Goal: Transaction & Acquisition: Purchase product/service

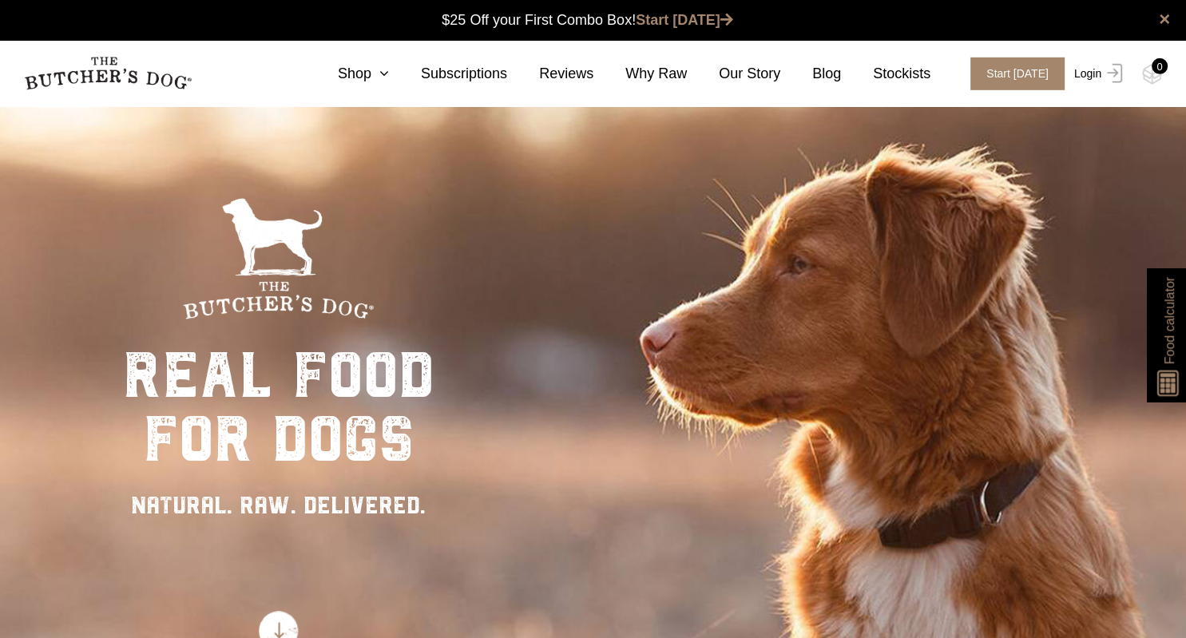
click at [1082, 73] on link "Login" at bounding box center [1096, 73] width 52 height 33
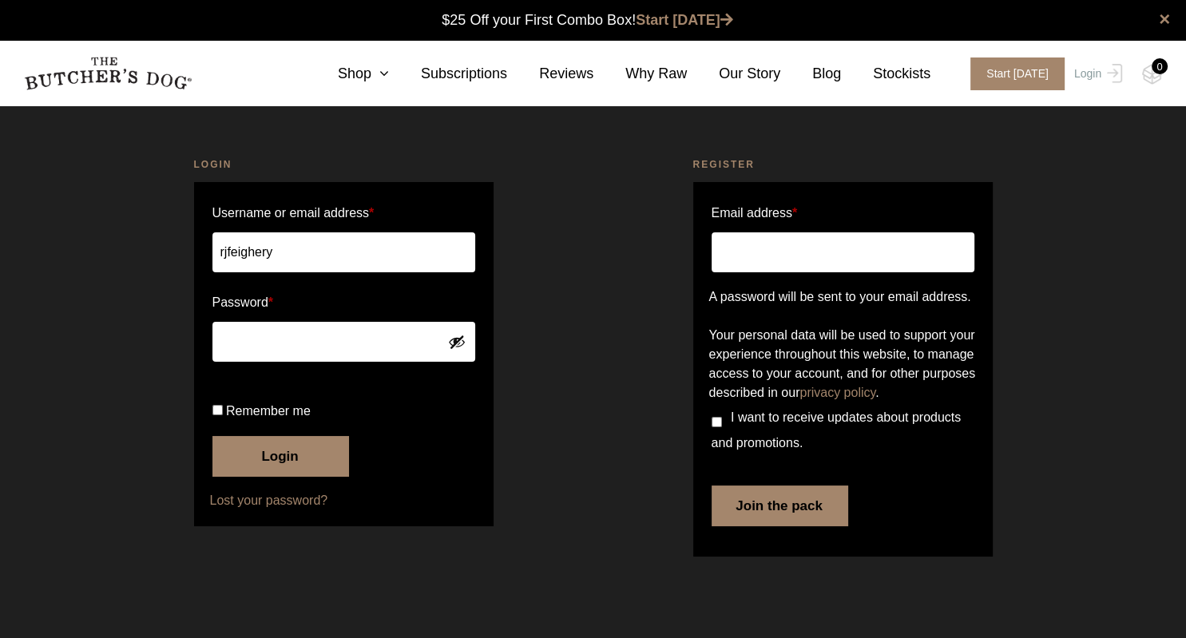
click at [281, 476] on button "Login" at bounding box center [280, 456] width 136 height 40
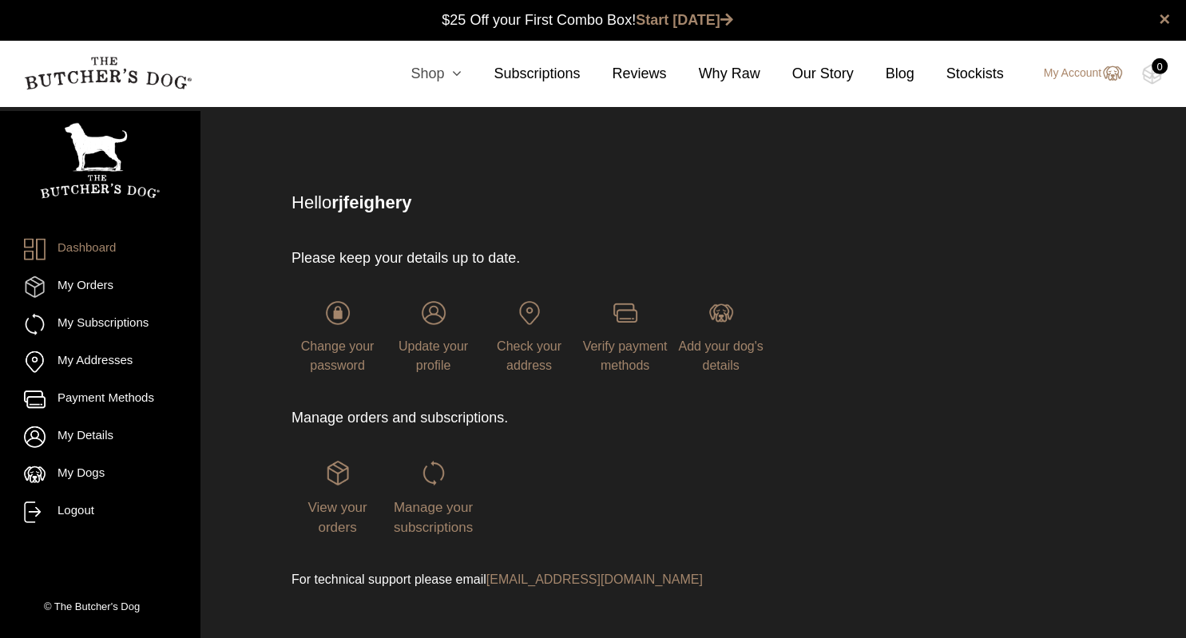
click at [442, 77] on link "Shop" at bounding box center [420, 74] width 83 height 22
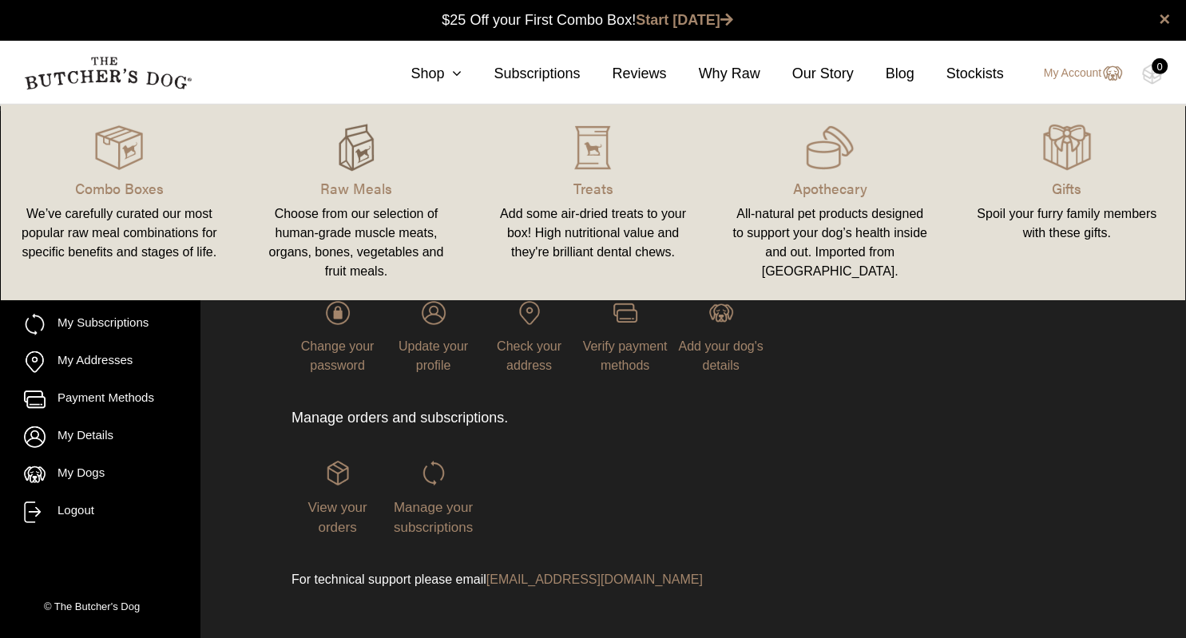
click at [355, 156] on img at bounding box center [356, 148] width 48 height 48
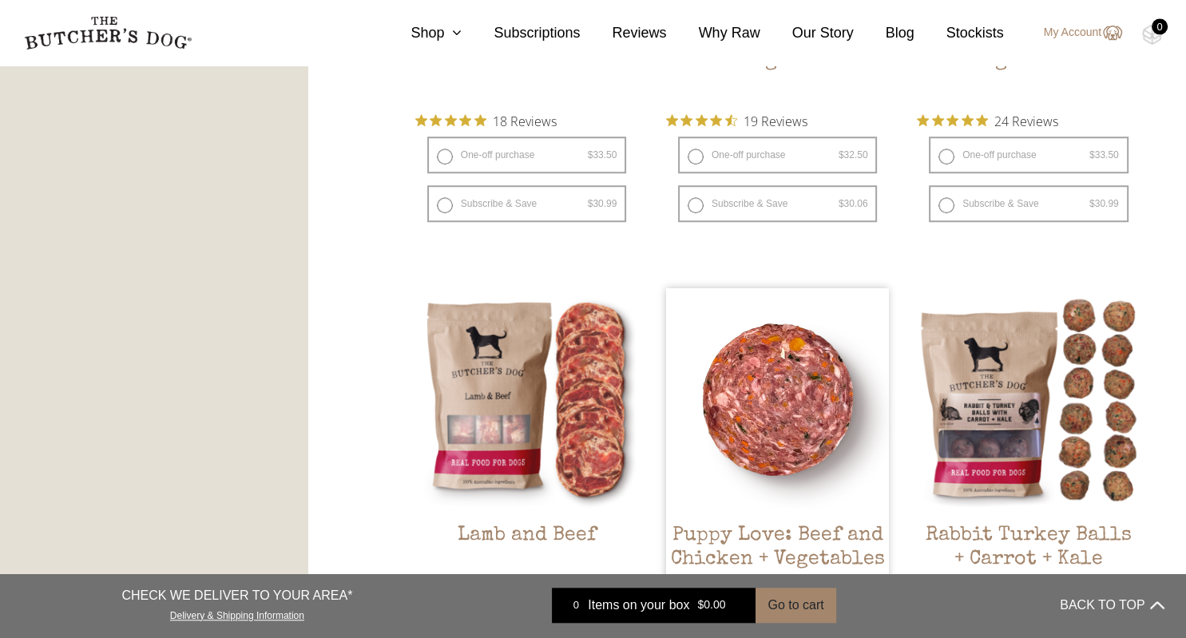
scroll to position [1265, 0]
